Goal: Task Accomplishment & Management: Complete application form

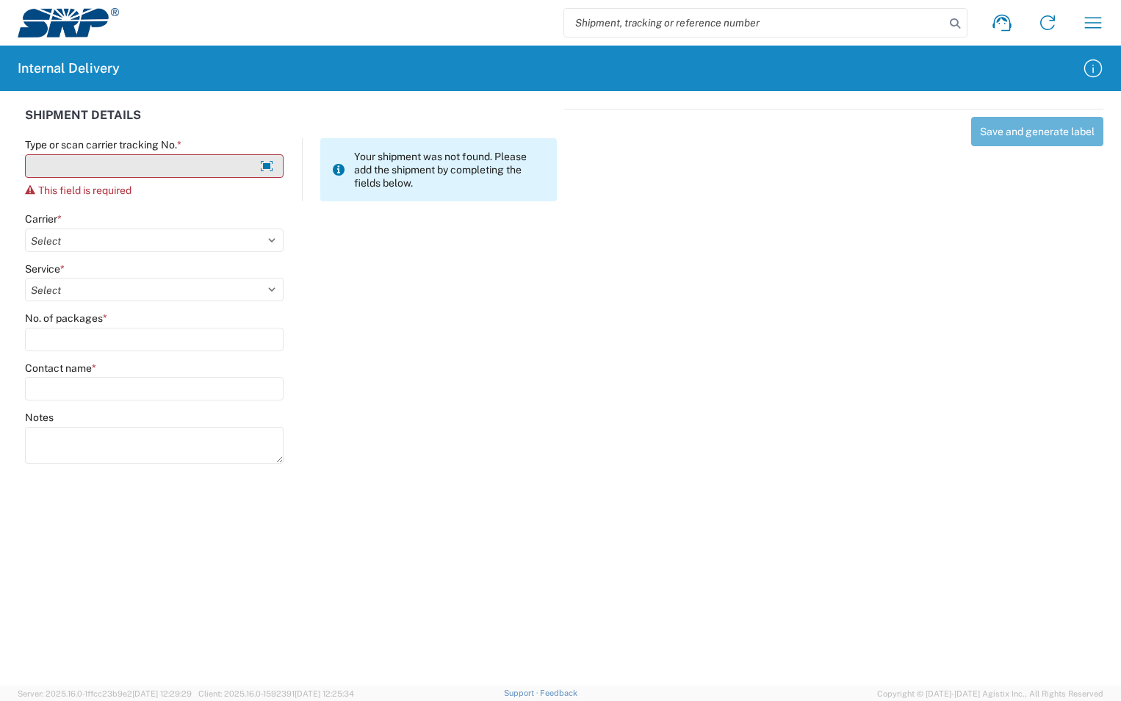
click at [140, 167] on input "Type or scan carrier tracking No. *" at bounding box center [154, 166] width 259 height 24
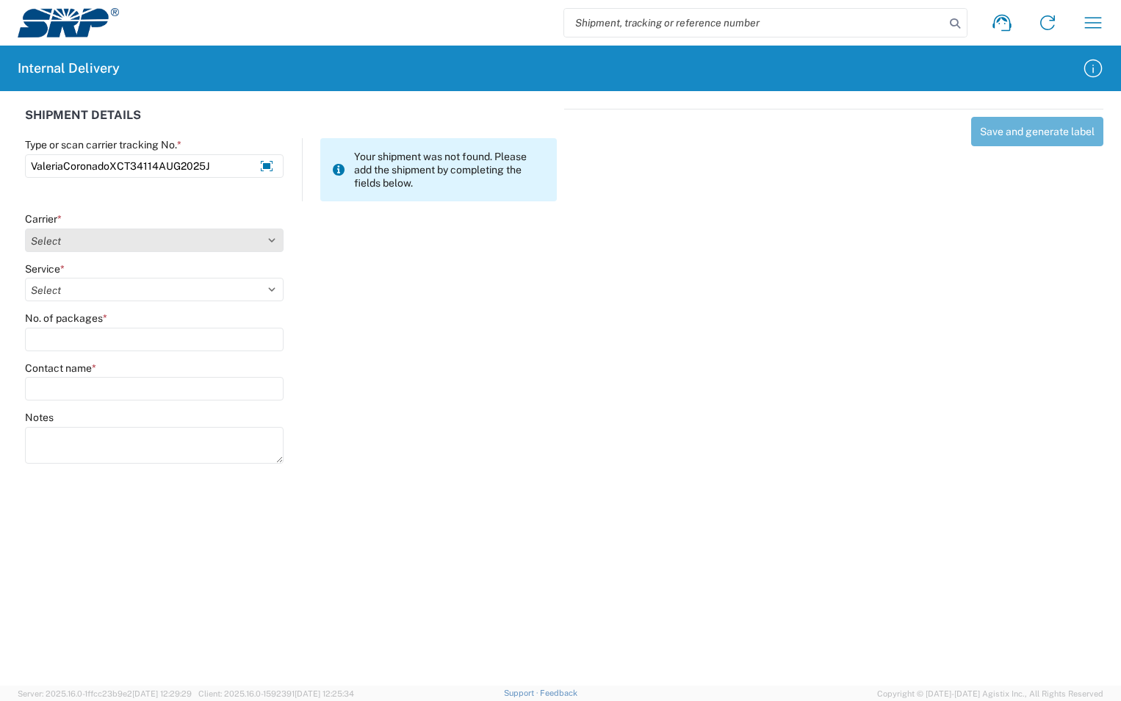
type input "ValeriaCoronadoXCT34114AUG2025J"
click at [185, 239] on select "Select Amazon Logistics ATI Trucking BC Dimerco Logistics Empire Southwest FedE…" at bounding box center [154, 240] width 259 height 24
select select "18713"
click at [25, 228] on select "Select Amazon Logistics ATI Trucking BC Dimerco Logistics Empire Southwest FedE…" at bounding box center [154, 240] width 259 height 24
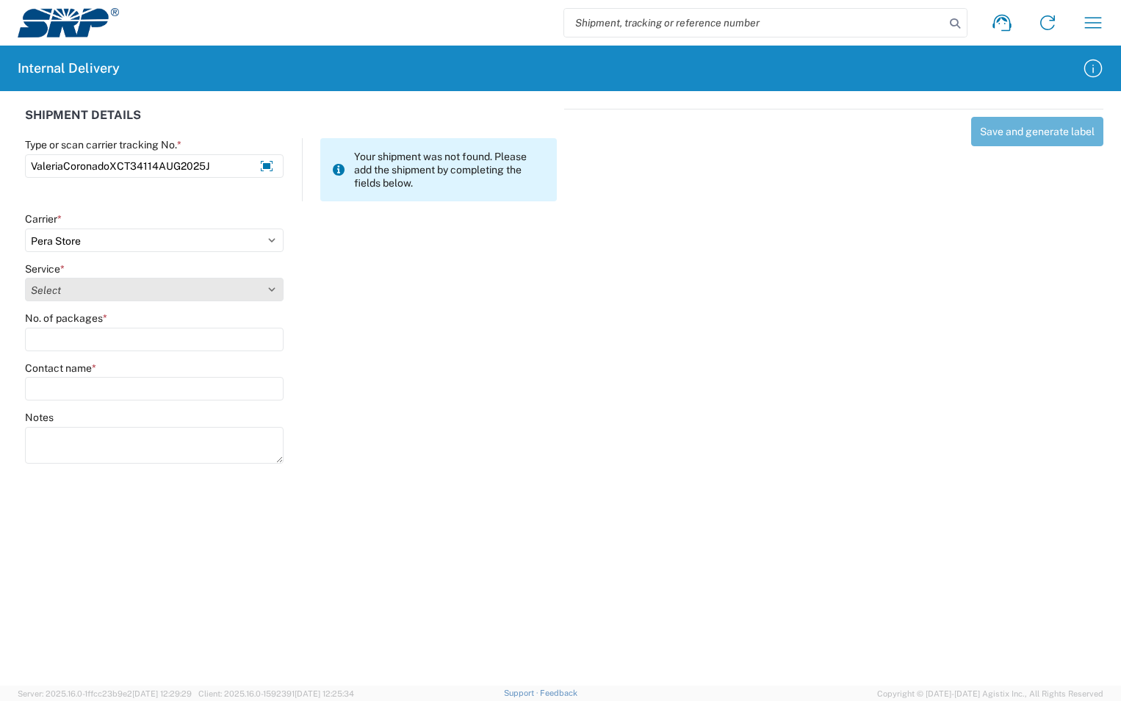
click at [117, 294] on select "Select Ground Inter-Office" at bounding box center [154, 290] width 259 height 24
select select "35763"
click at [25, 278] on select "Select Ground Inter-Office" at bounding box center [154, 290] width 259 height 24
click at [85, 338] on input "No. of packages *" at bounding box center [154, 340] width 259 height 24
type input "1"
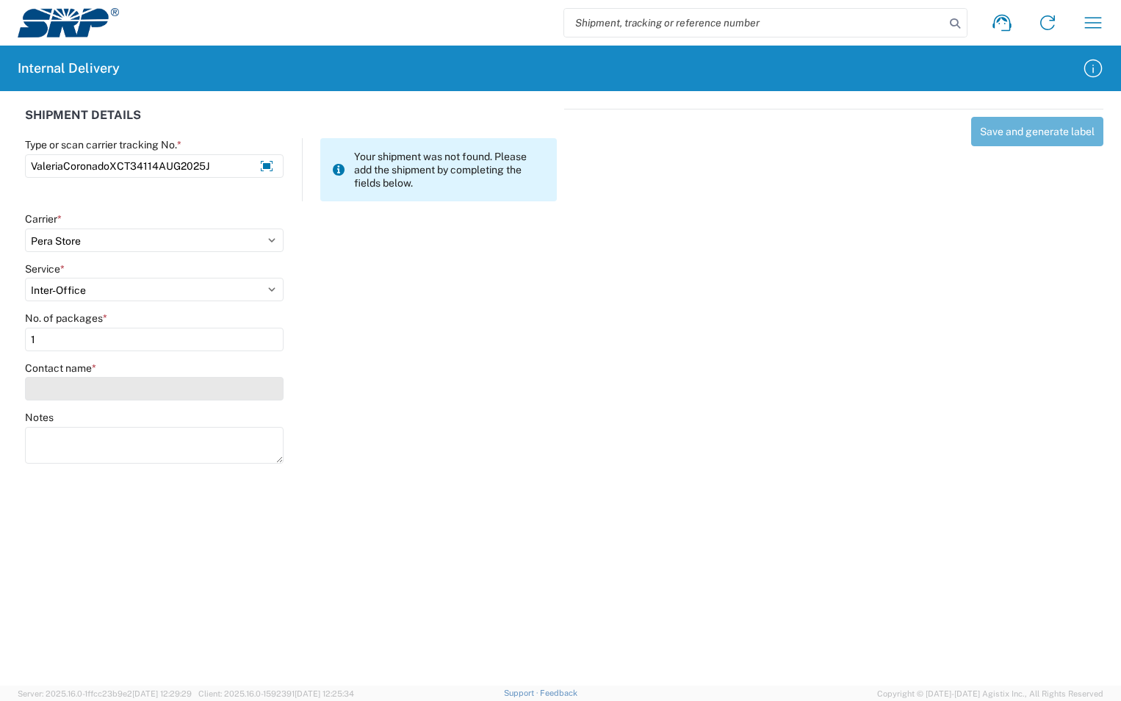
click at [75, 384] on input "Contact name *" at bounding box center [154, 389] width 259 height 24
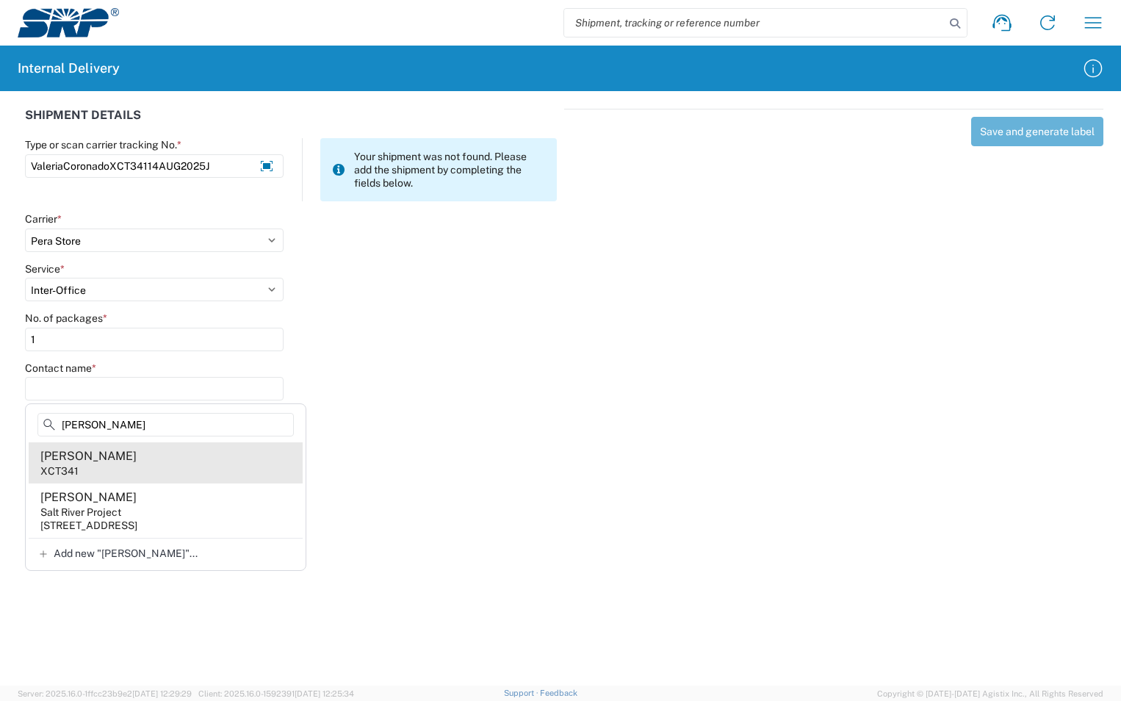
type input "[PERSON_NAME]"
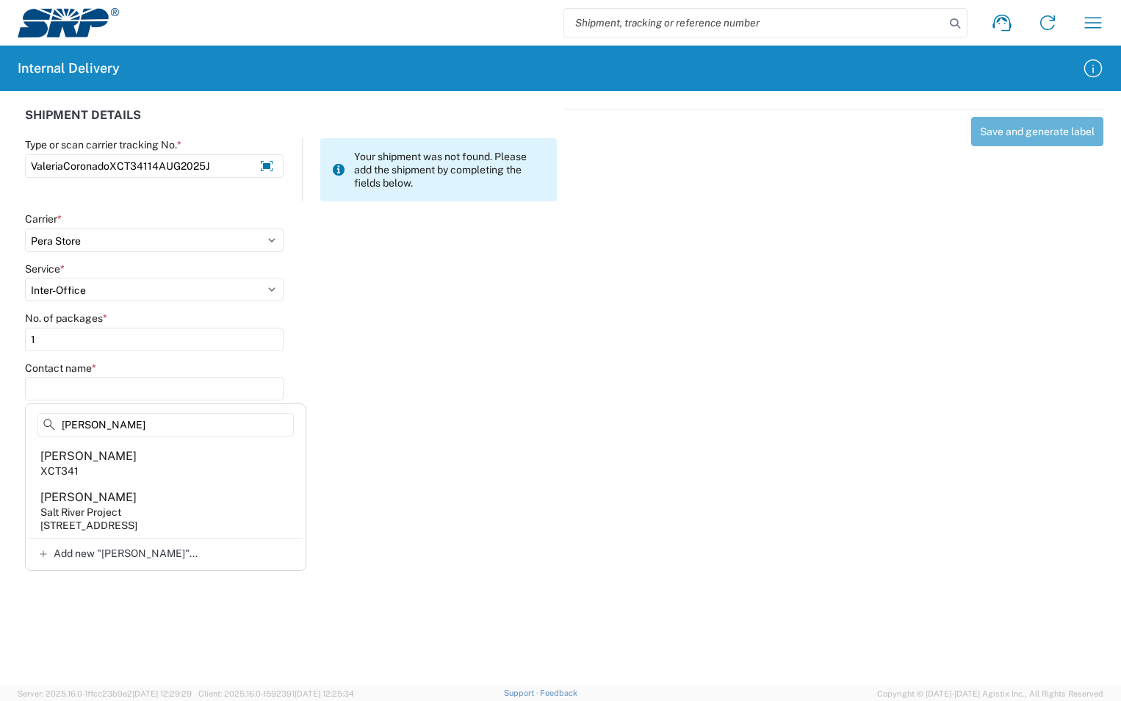
click at [101, 454] on div "[PERSON_NAME]" at bounding box center [88, 456] width 96 height 16
type input "[PERSON_NAME]"
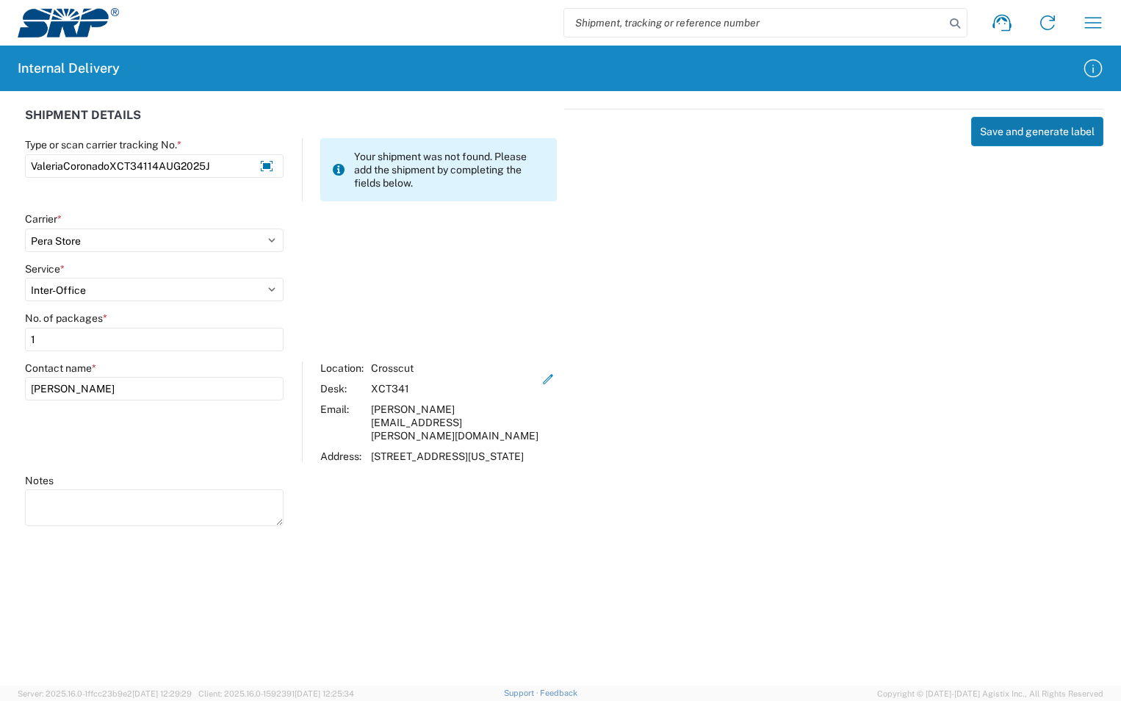
click at [1064, 137] on button "Save and generate label" at bounding box center [1037, 131] width 132 height 29
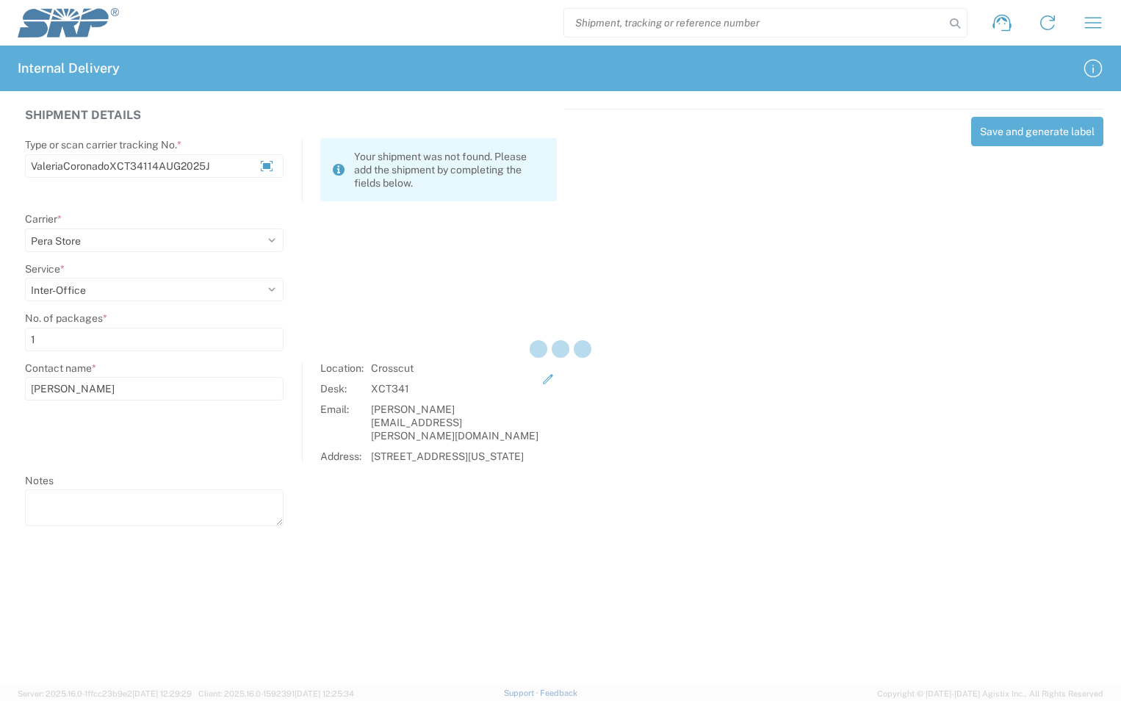
select select
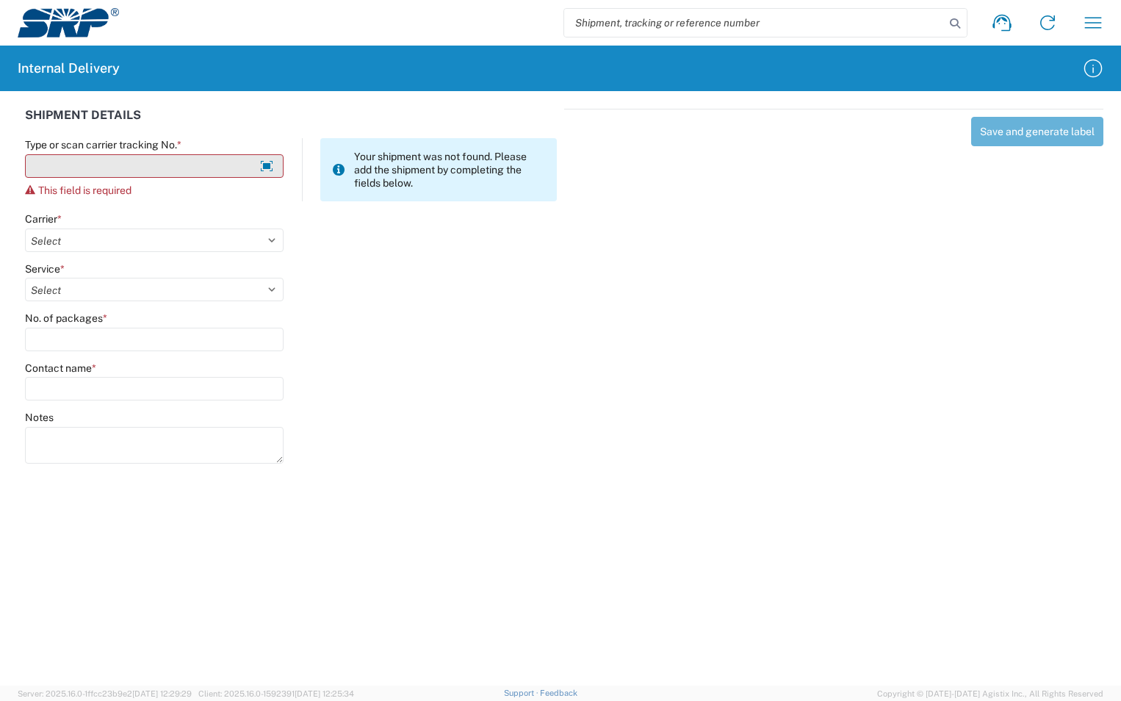
click at [45, 158] on input "Type or scan carrier tracking No. *" at bounding box center [154, 166] width 259 height 24
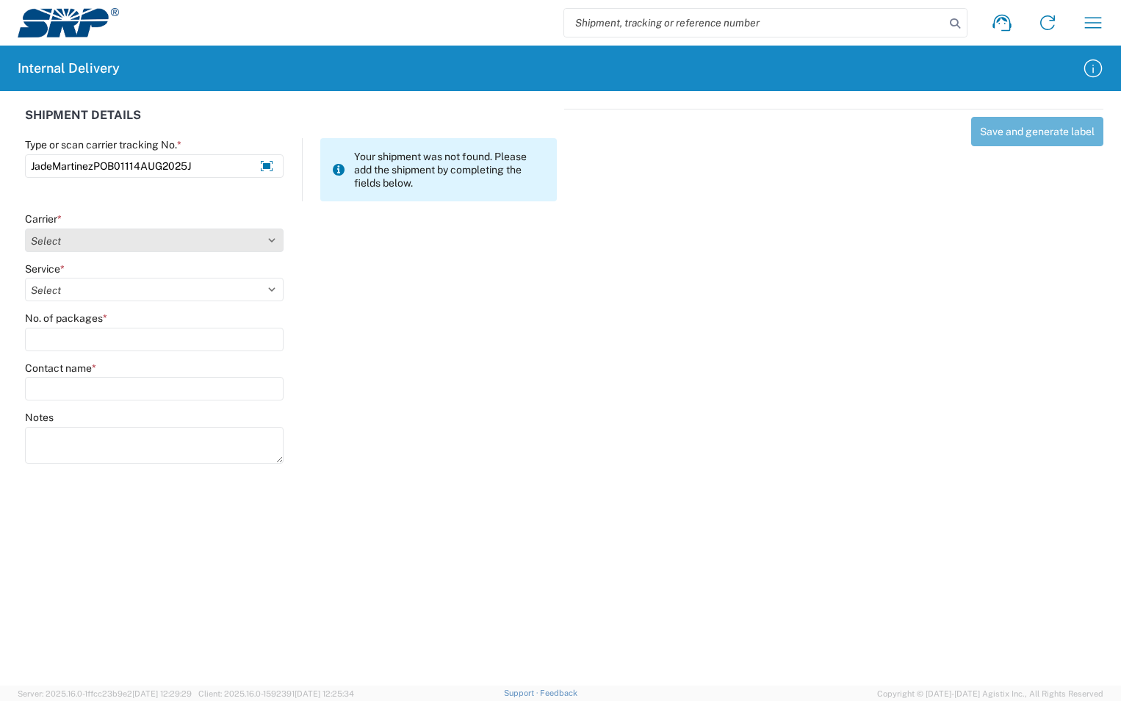
type input "JadeMartinezPOB01114AUG2025J"
click at [273, 243] on select "Select Amazon Logistics ATI Trucking BC Dimerco Logistics Empire Southwest FedE…" at bounding box center [154, 240] width 259 height 24
select select "18713"
click at [25, 228] on select "Select Amazon Logistics ATI Trucking BC Dimerco Logistics Empire Southwest FedE…" at bounding box center [154, 240] width 259 height 24
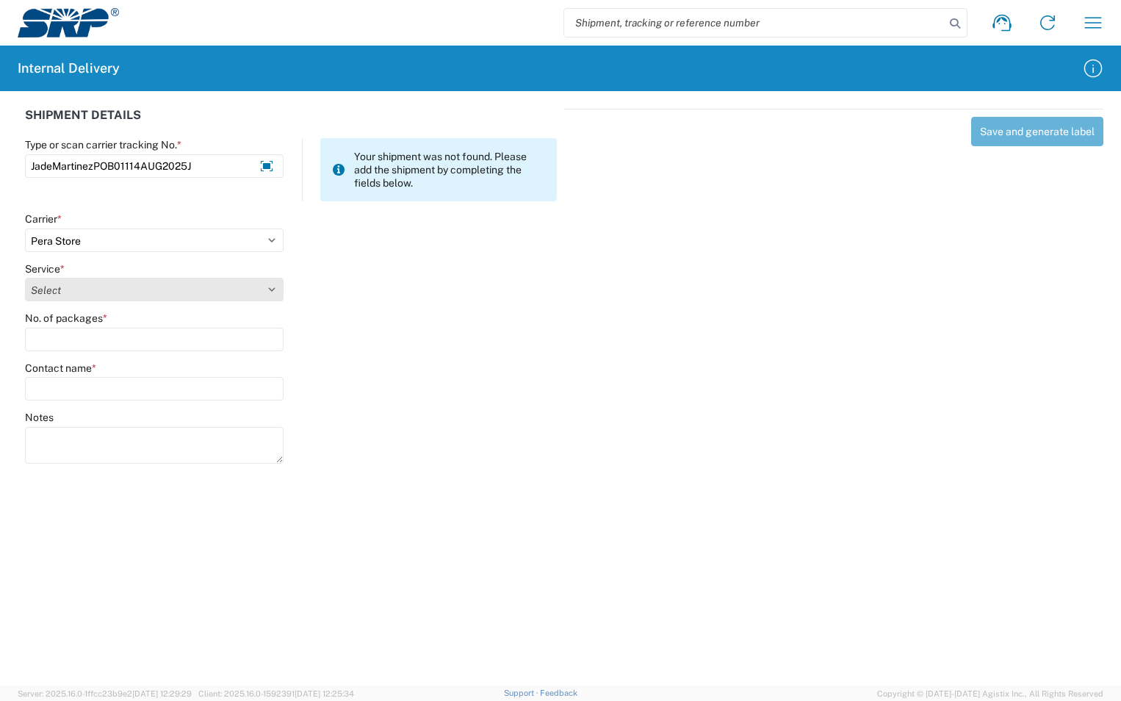
click at [120, 298] on select "Select Ground Inter-Office" at bounding box center [154, 290] width 259 height 24
select select "35763"
click at [25, 278] on select "Select Ground Inter-Office" at bounding box center [154, 290] width 259 height 24
click at [93, 345] on input "No. of packages *" at bounding box center [154, 340] width 259 height 24
type input "1"
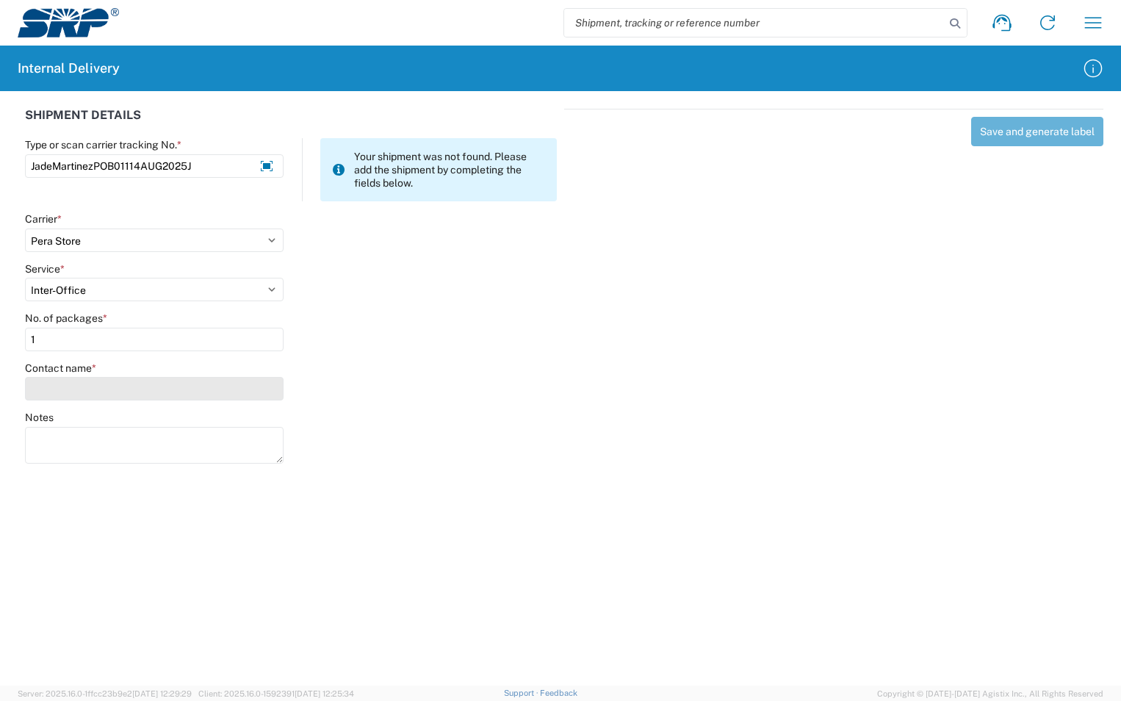
click at [76, 378] on input "Contact name *" at bounding box center [154, 389] width 259 height 24
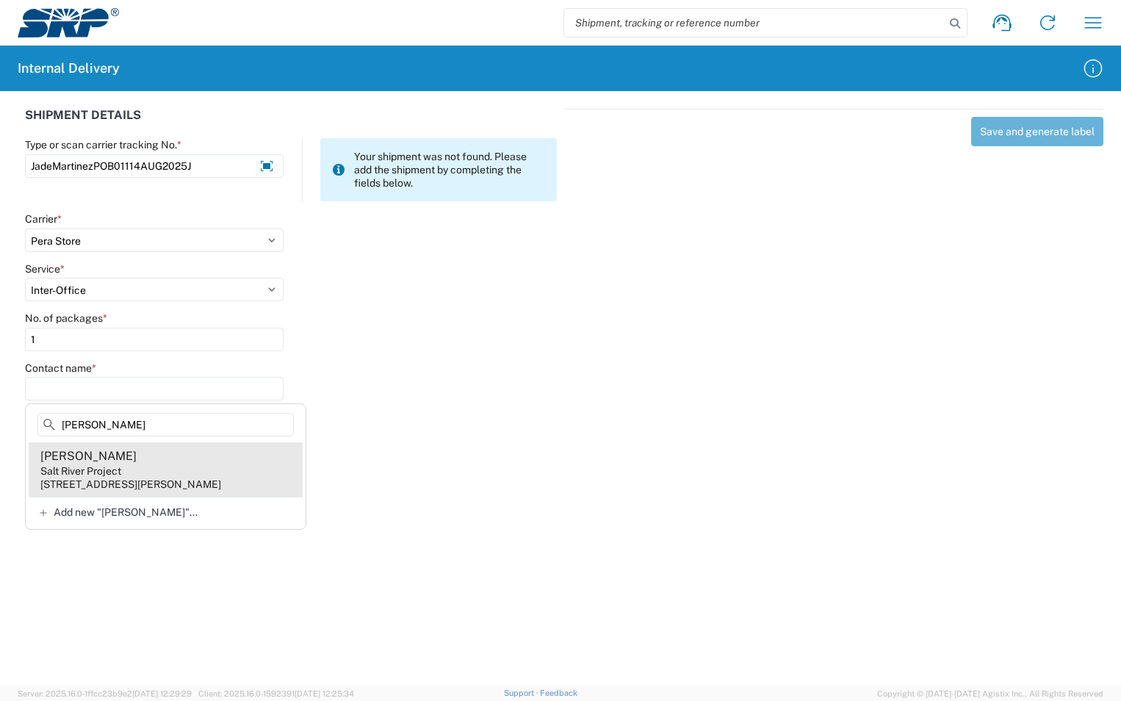
type input "[PERSON_NAME]"
click at [96, 475] on div "Salt River Project" at bounding box center [80, 470] width 81 height 13
type input "[PERSON_NAME]"
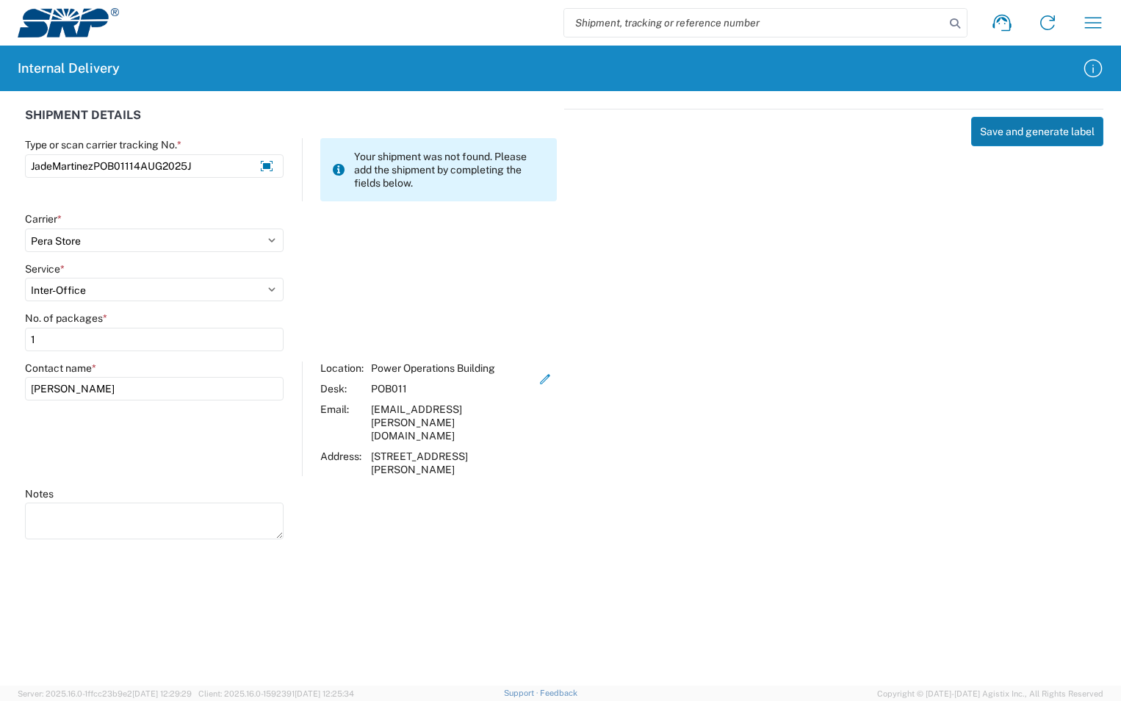
click at [1029, 134] on button "Save and generate label" at bounding box center [1037, 131] width 132 height 29
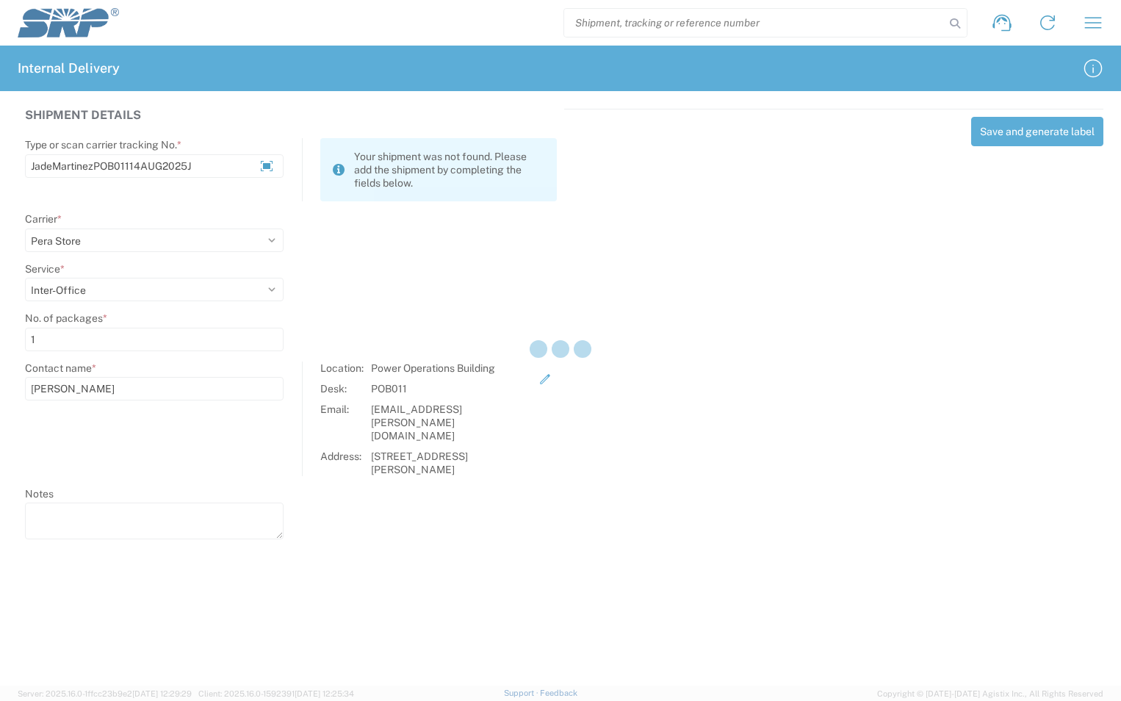
select select
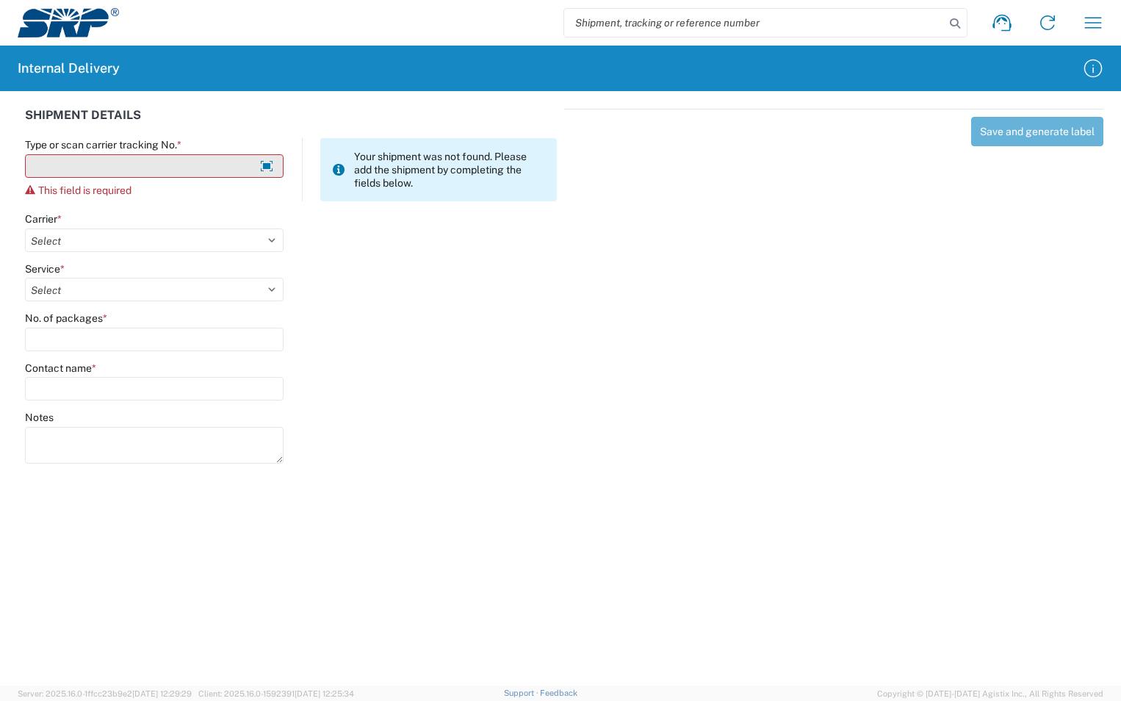
click at [63, 168] on input "Type or scan carrier tracking No. *" at bounding box center [154, 166] width 259 height 24
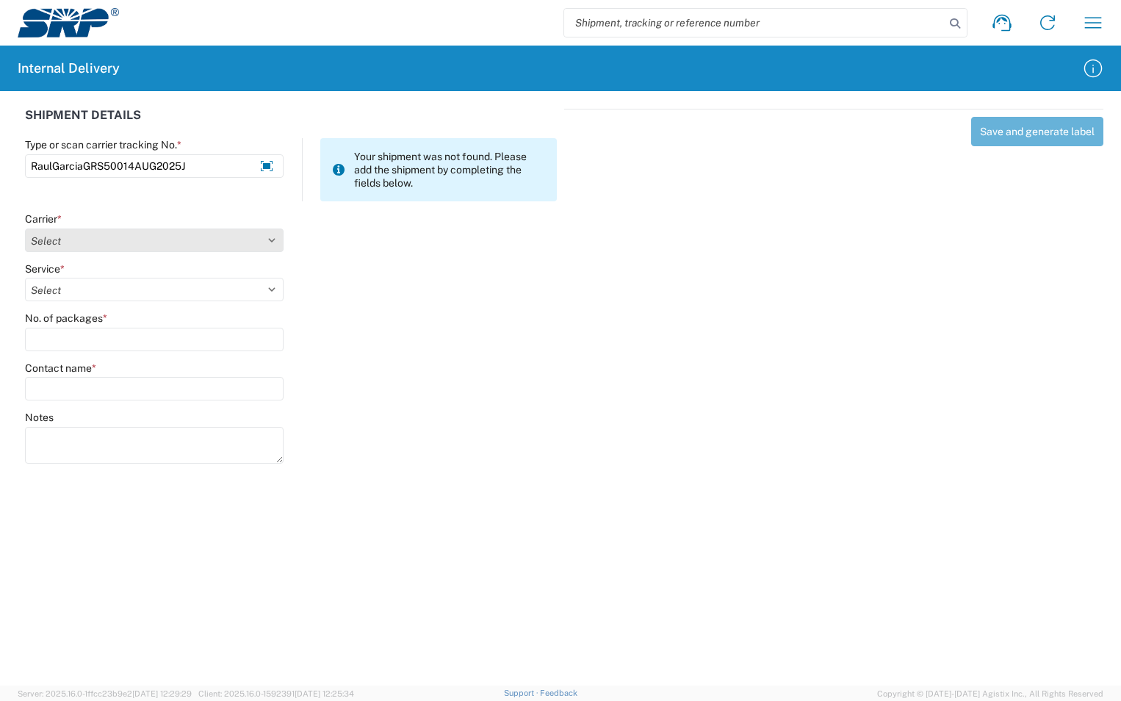
type input "RaulGarciaGRS50014AUG2025J"
click at [268, 238] on select "Select Amazon Logistics ATI Trucking BC Dimerco Logistics Empire Southwest FedE…" at bounding box center [154, 240] width 259 height 24
select select "18713"
click at [25, 228] on select "Select Amazon Logistics ATI Trucking BC Dimerco Logistics Empire Southwest FedE…" at bounding box center [154, 240] width 259 height 24
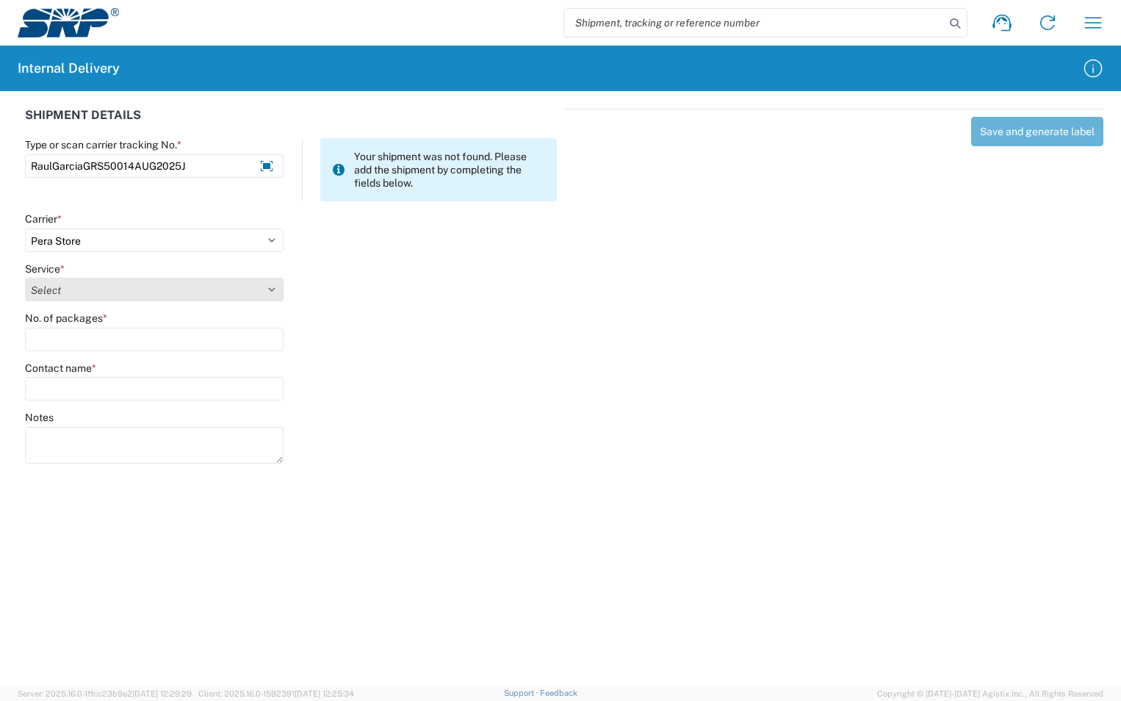
click at [66, 281] on select "Select Ground Inter-Office" at bounding box center [154, 290] width 259 height 24
select select "35763"
click at [25, 278] on select "Select Ground Inter-Office" at bounding box center [154, 290] width 259 height 24
click at [56, 342] on input "No. of packages *" at bounding box center [154, 340] width 259 height 24
type input "1"
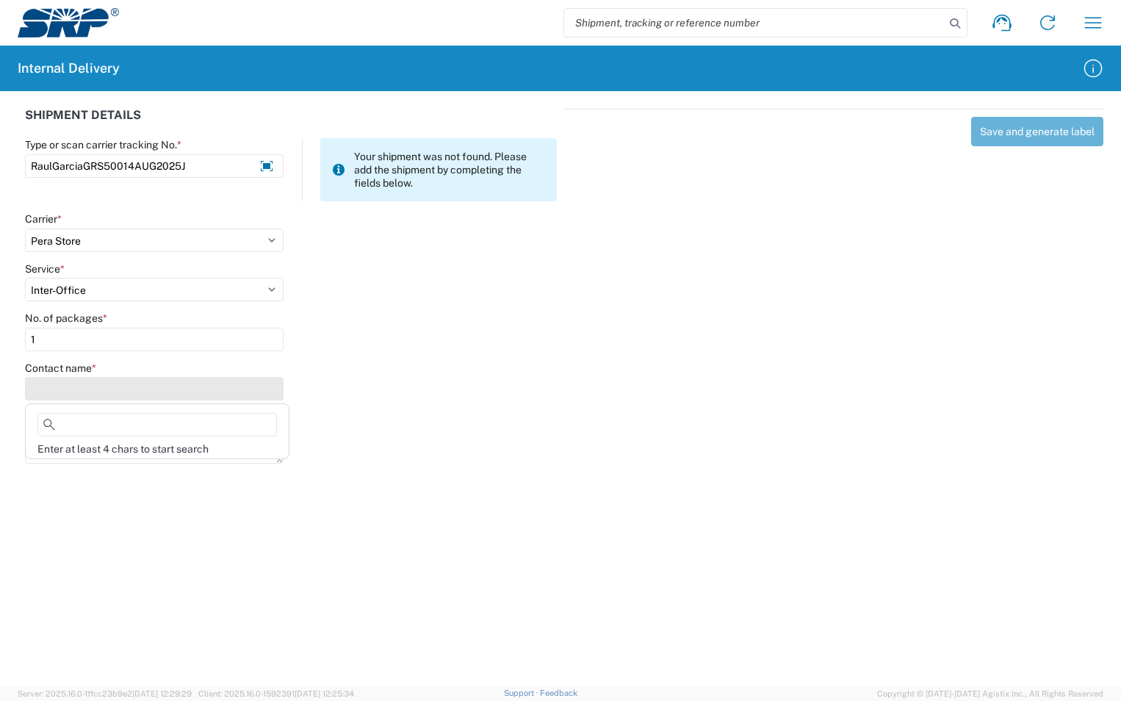
click at [51, 391] on input "Contact name *" at bounding box center [154, 389] width 259 height 24
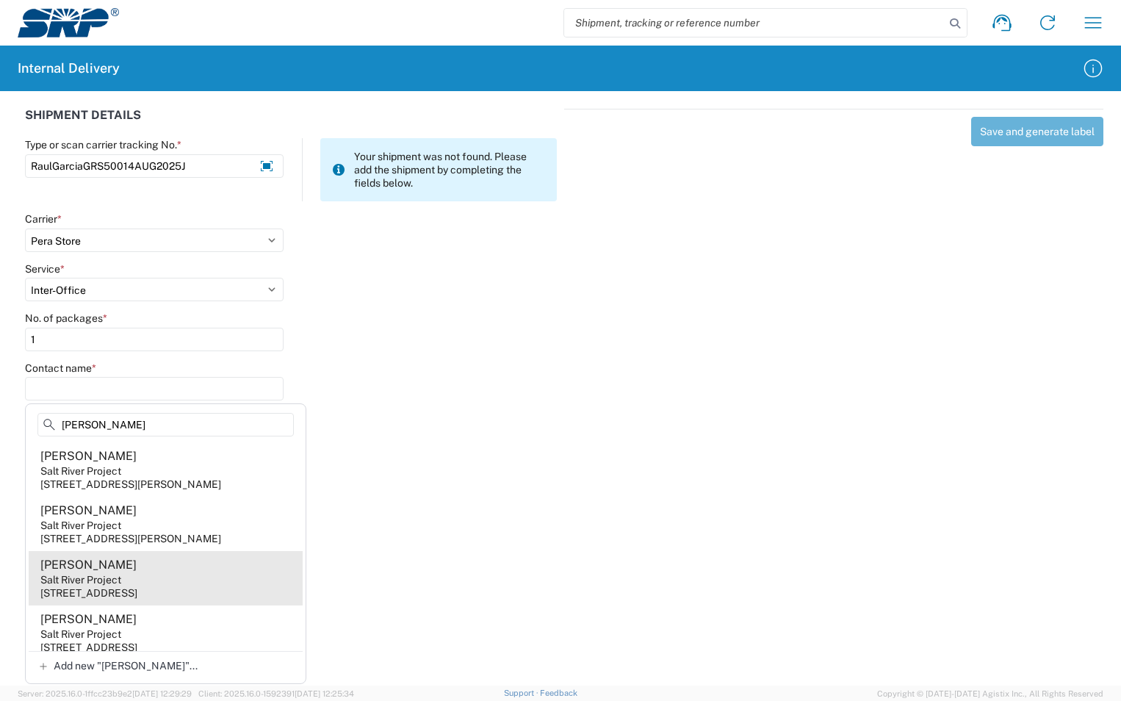
type input "[PERSON_NAME]"
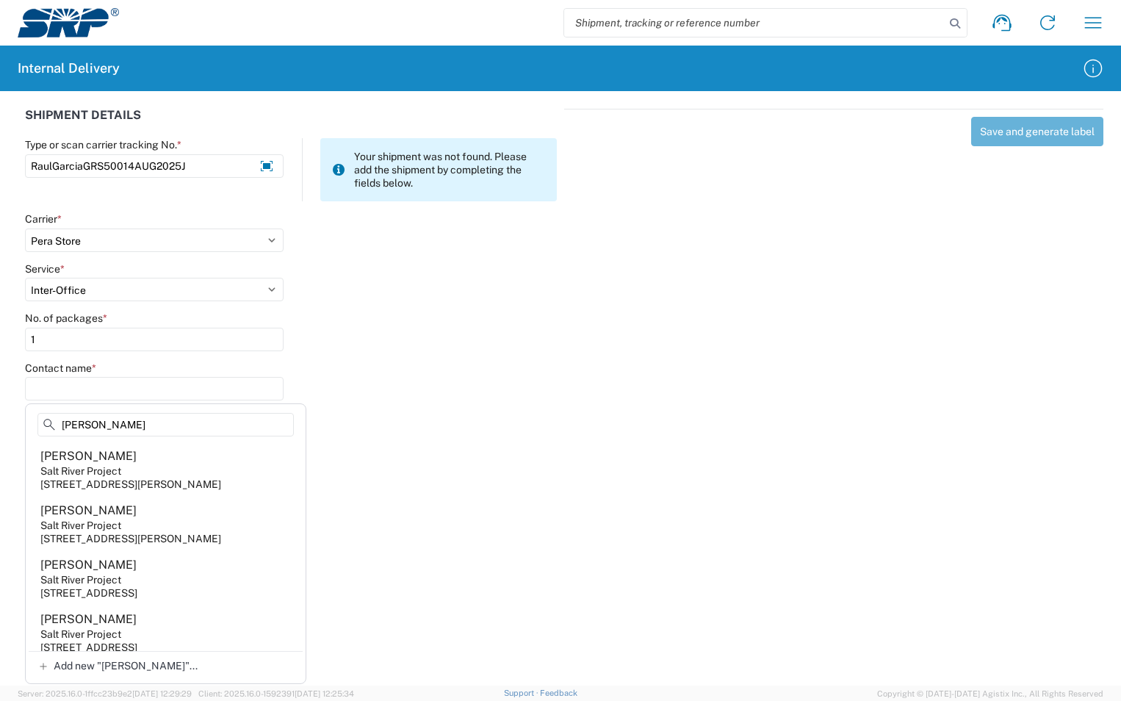
click at [105, 586] on div "Salt River Project" at bounding box center [80, 579] width 81 height 13
type input "[PERSON_NAME]"
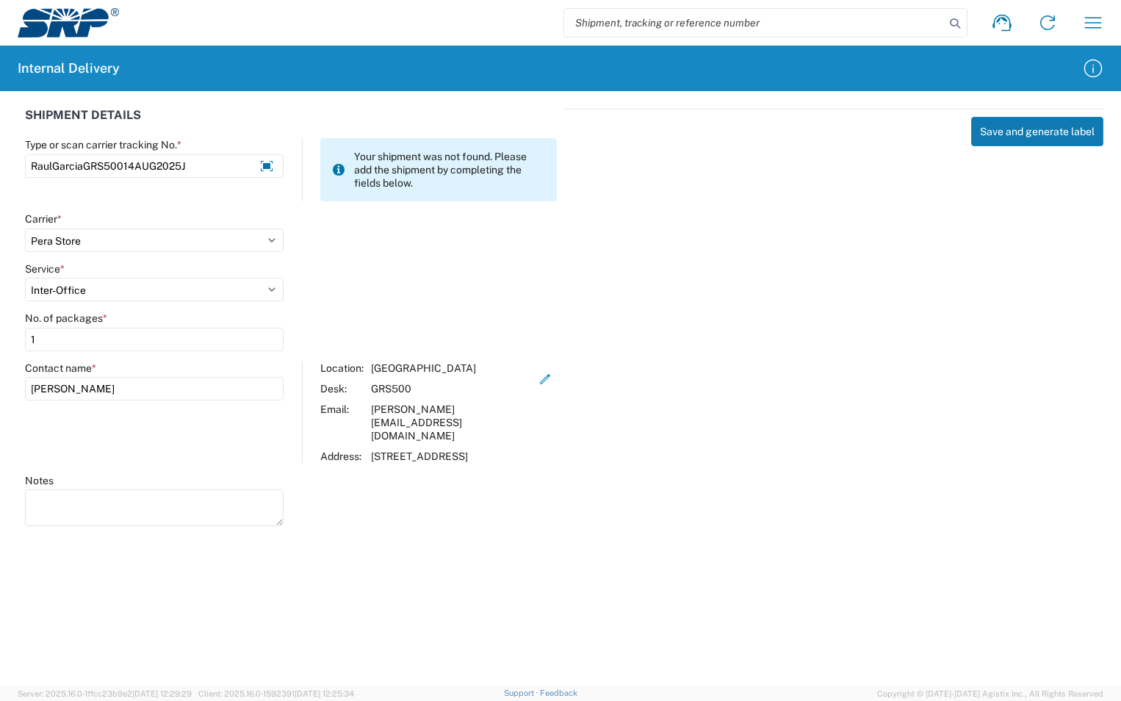
click at [1012, 137] on button "Save and generate label" at bounding box center [1037, 131] width 132 height 29
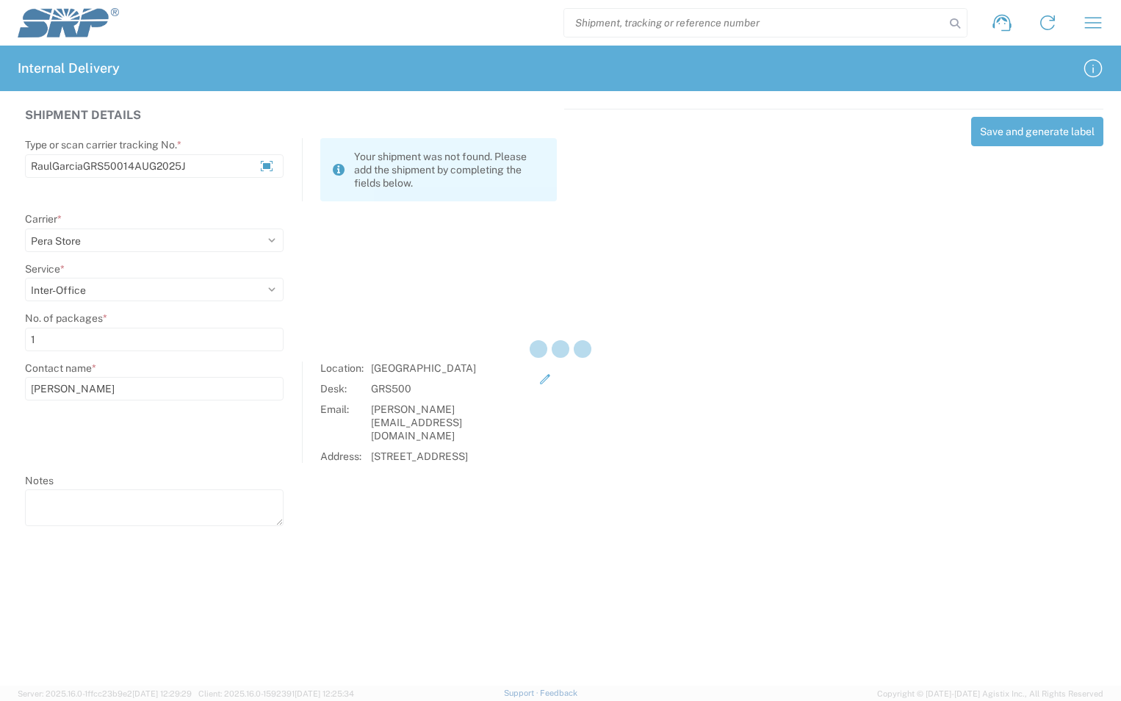
select select
